Goal: Complete application form

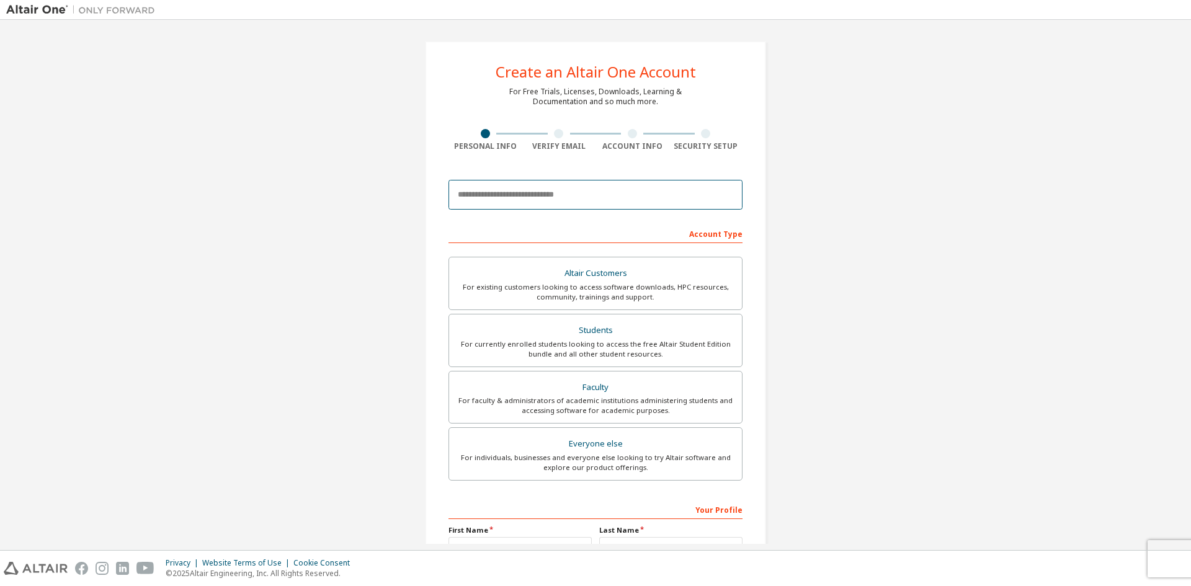
click at [533, 198] on input "email" at bounding box center [595, 195] width 294 height 30
type input "*"
type input "**********"
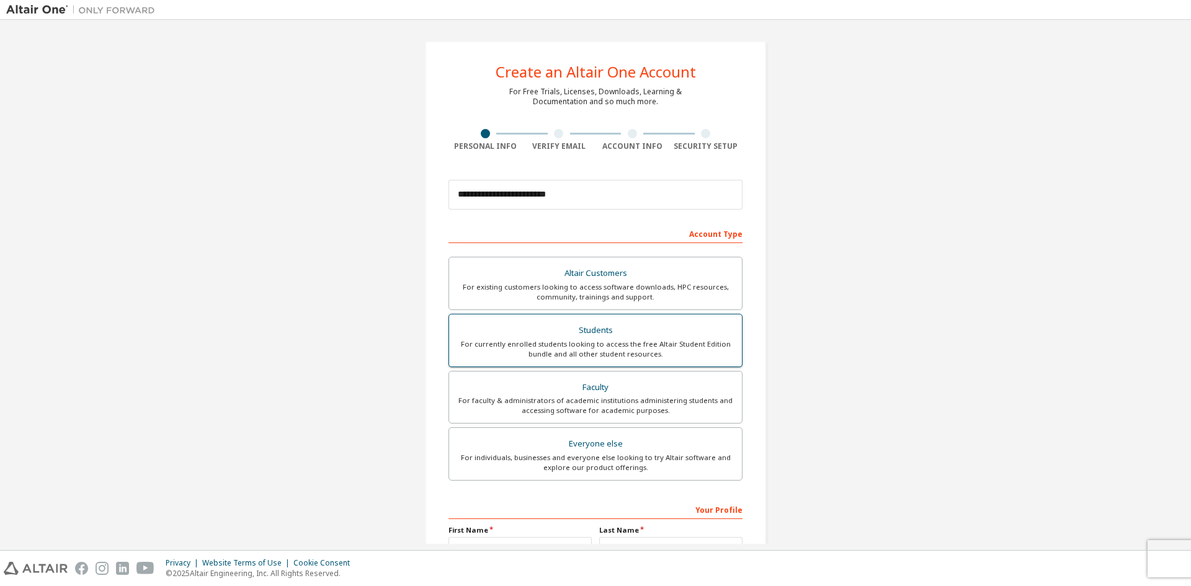
click at [641, 336] on div "Students" at bounding box center [595, 330] width 278 height 17
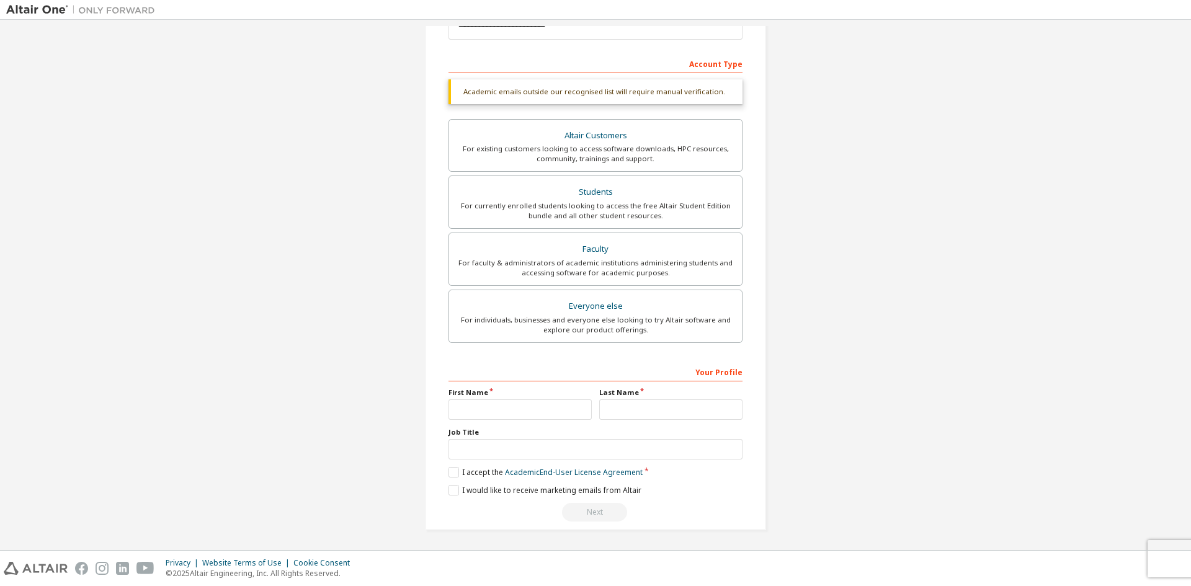
scroll to position [171, 0]
click at [468, 404] on input "text" at bounding box center [519, 408] width 143 height 20
type input "*"
type input "**"
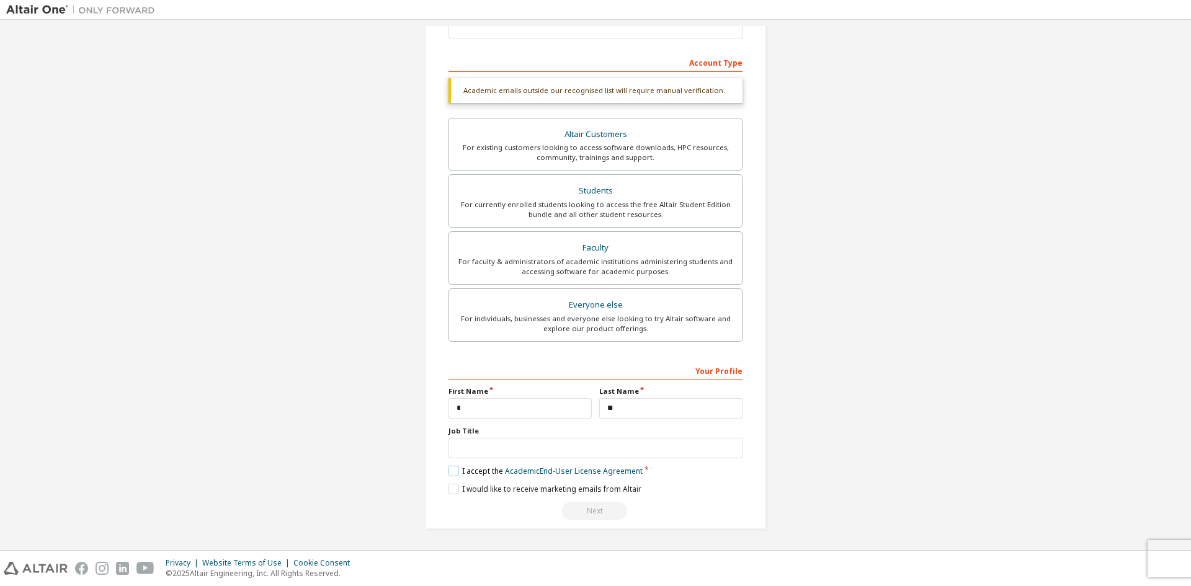
click at [448, 471] on label "I accept the Academic End-User License Agreement" at bounding box center [545, 471] width 194 height 11
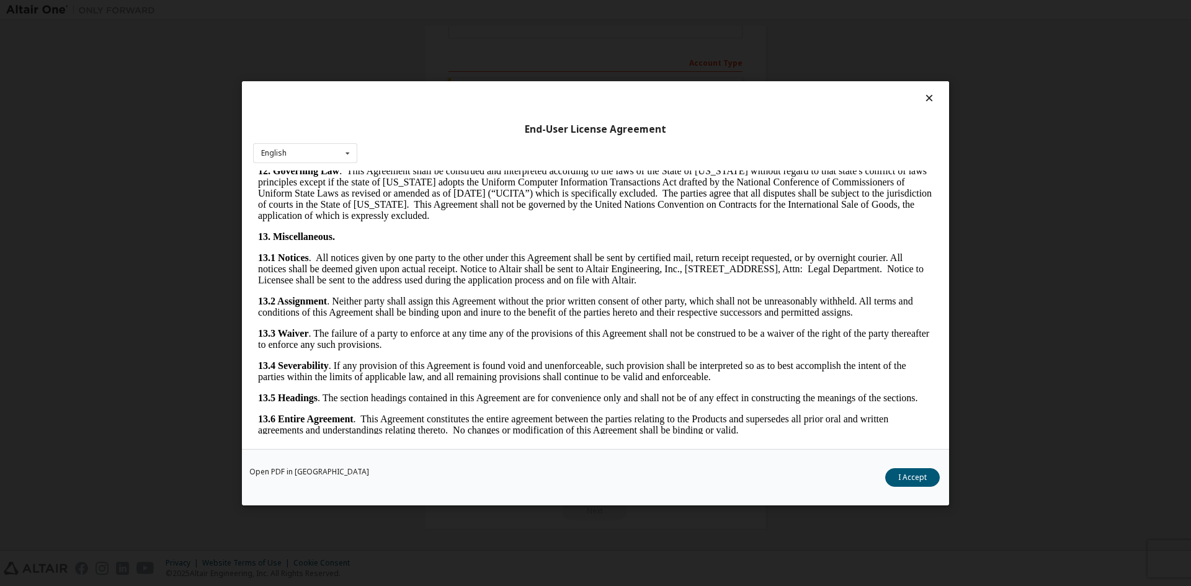
scroll to position [1861, 0]
click at [925, 473] on button "I Accept" at bounding box center [912, 477] width 55 height 19
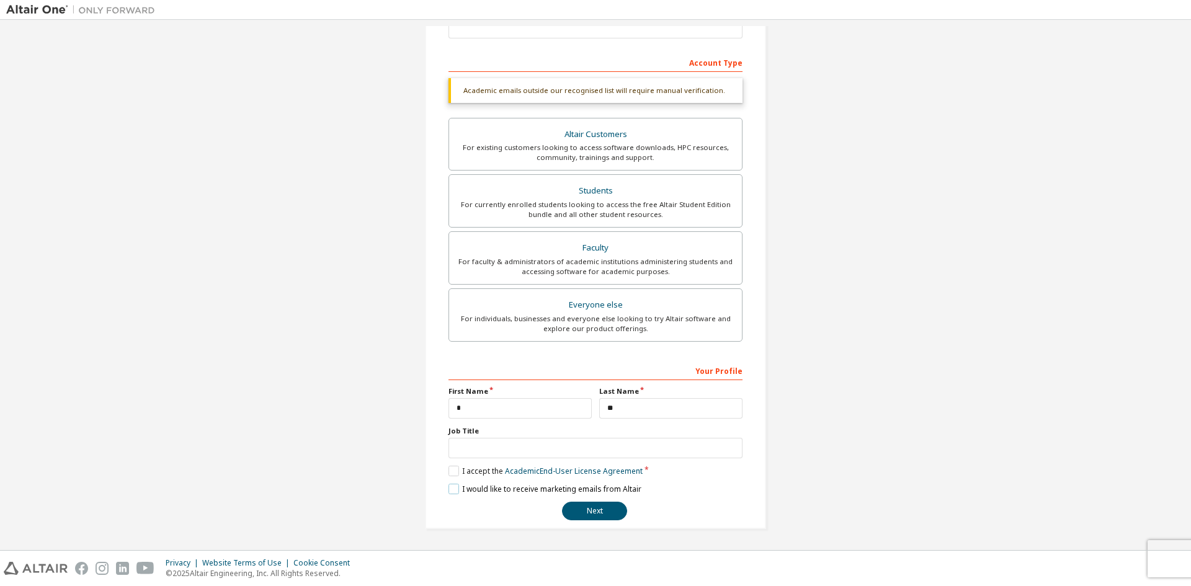
click at [450, 489] on label "I would like to receive marketing emails from Altair" at bounding box center [544, 489] width 193 height 11
click at [598, 512] on button "Next" at bounding box center [594, 511] width 65 height 19
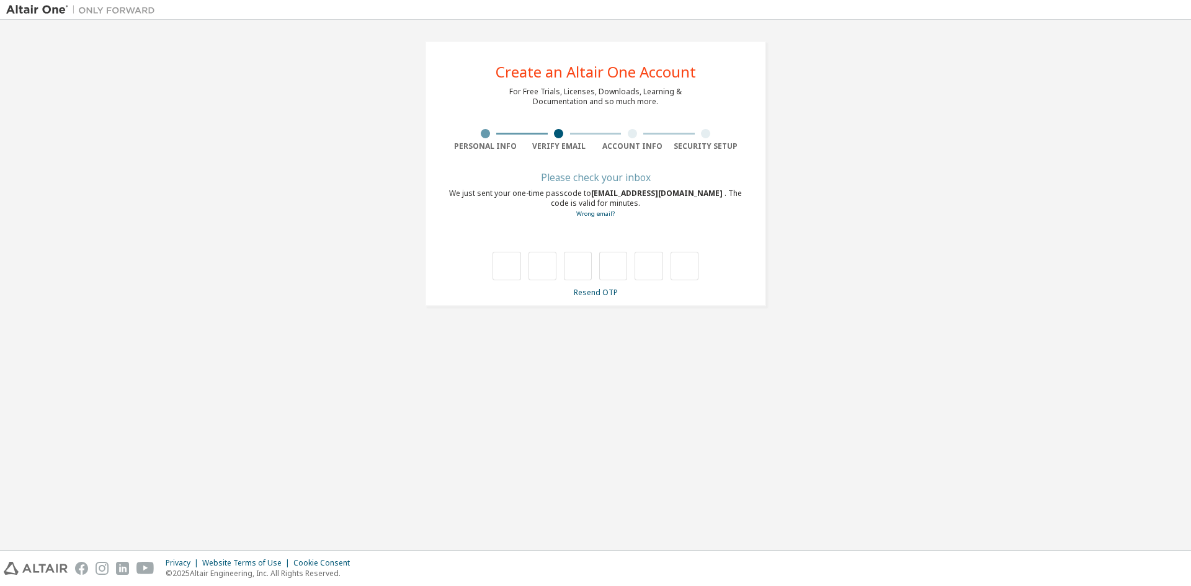
scroll to position [0, 0]
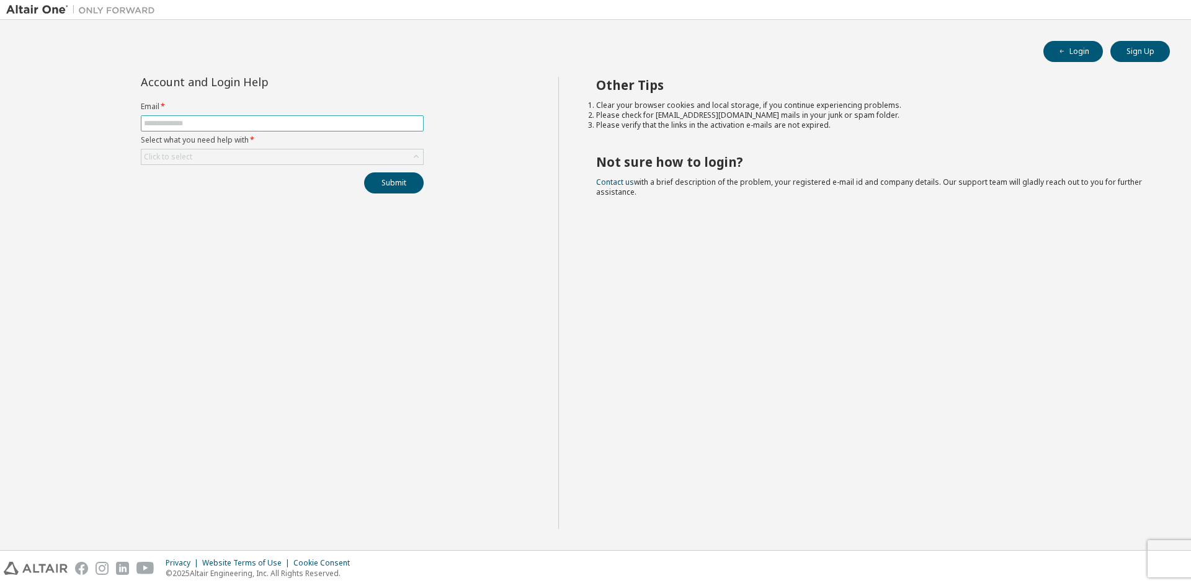
click at [221, 123] on input "text" at bounding box center [282, 123] width 277 height 10
type input "**********"
click at [197, 156] on div "Click to select" at bounding box center [282, 156] width 282 height 15
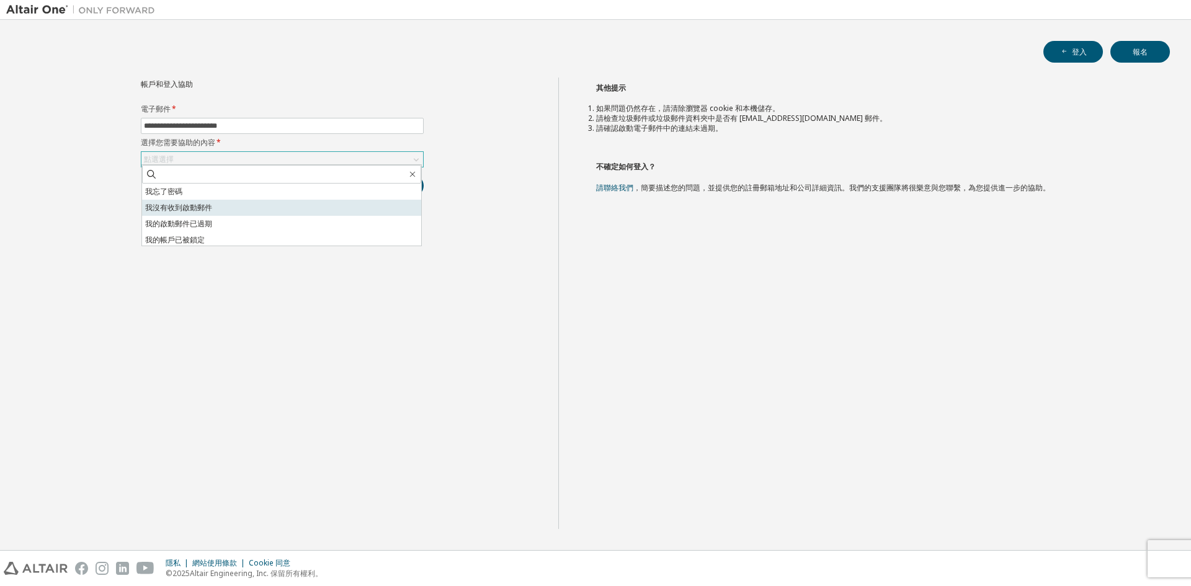
click at [185, 207] on font "我沒有收到啟動郵件" at bounding box center [178, 207] width 67 height 11
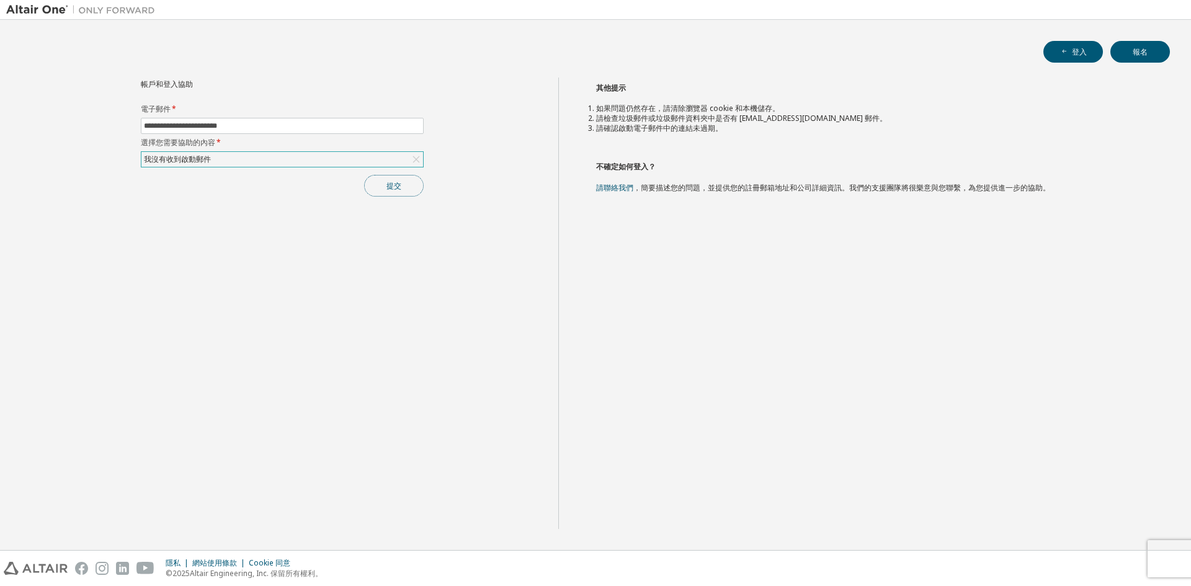
click at [400, 185] on font "提交" at bounding box center [393, 185] width 15 height 11
